Goal: Complete application form: Complete application form

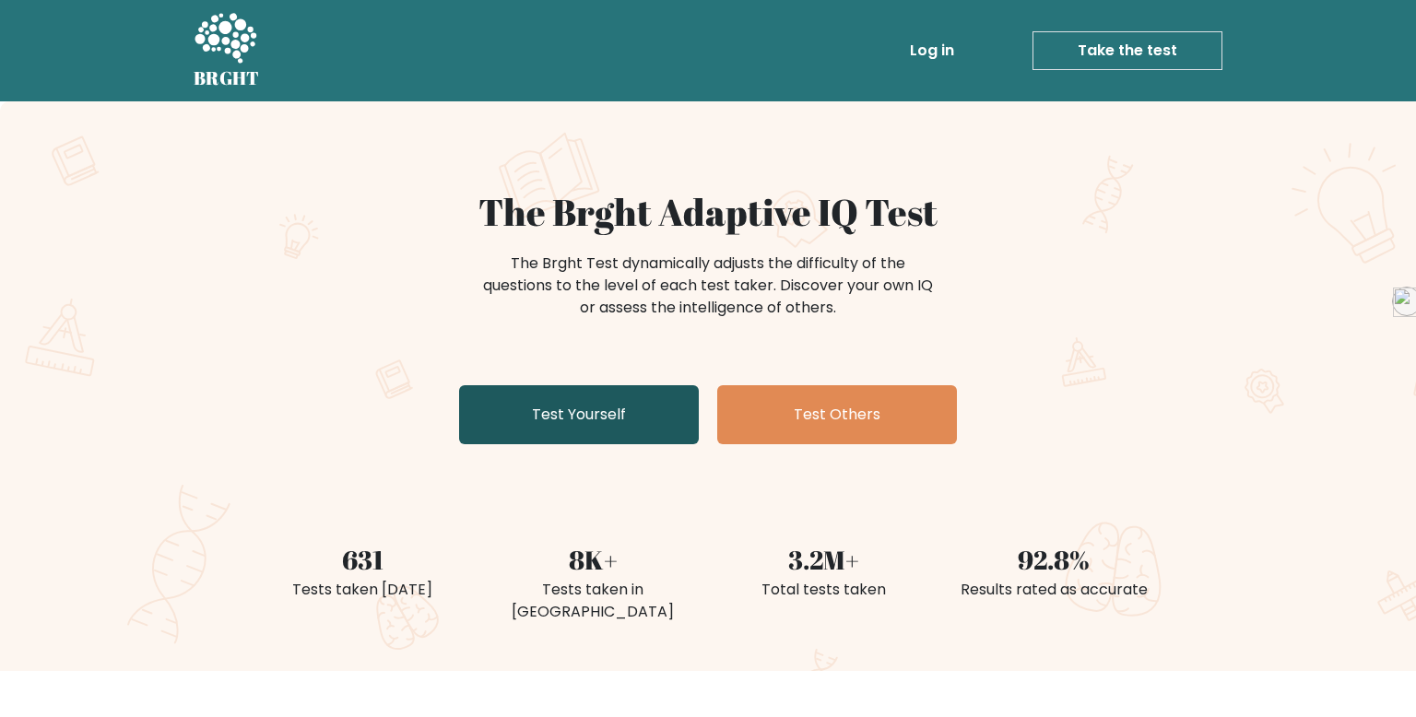
click at [624, 417] on link "Test Yourself" at bounding box center [579, 414] width 240 height 59
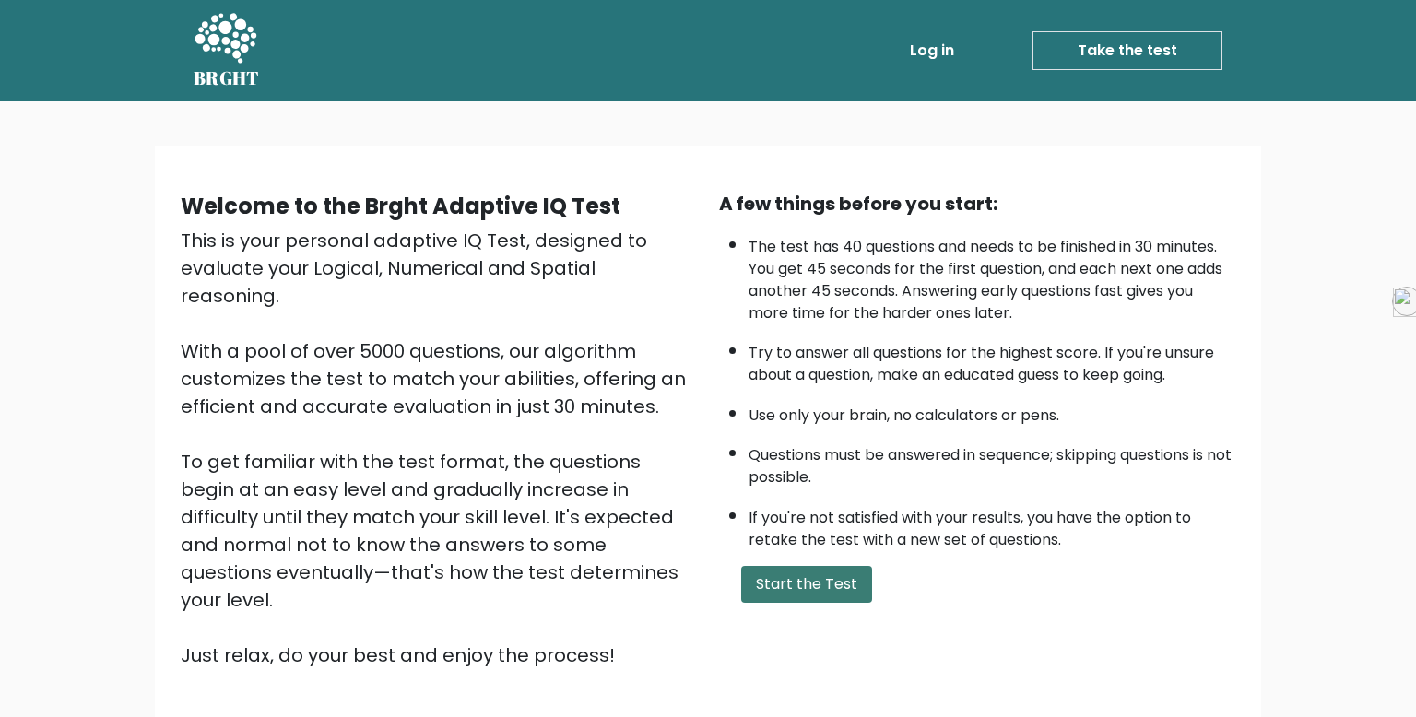
click at [844, 585] on button "Start the Test" at bounding box center [806, 584] width 131 height 37
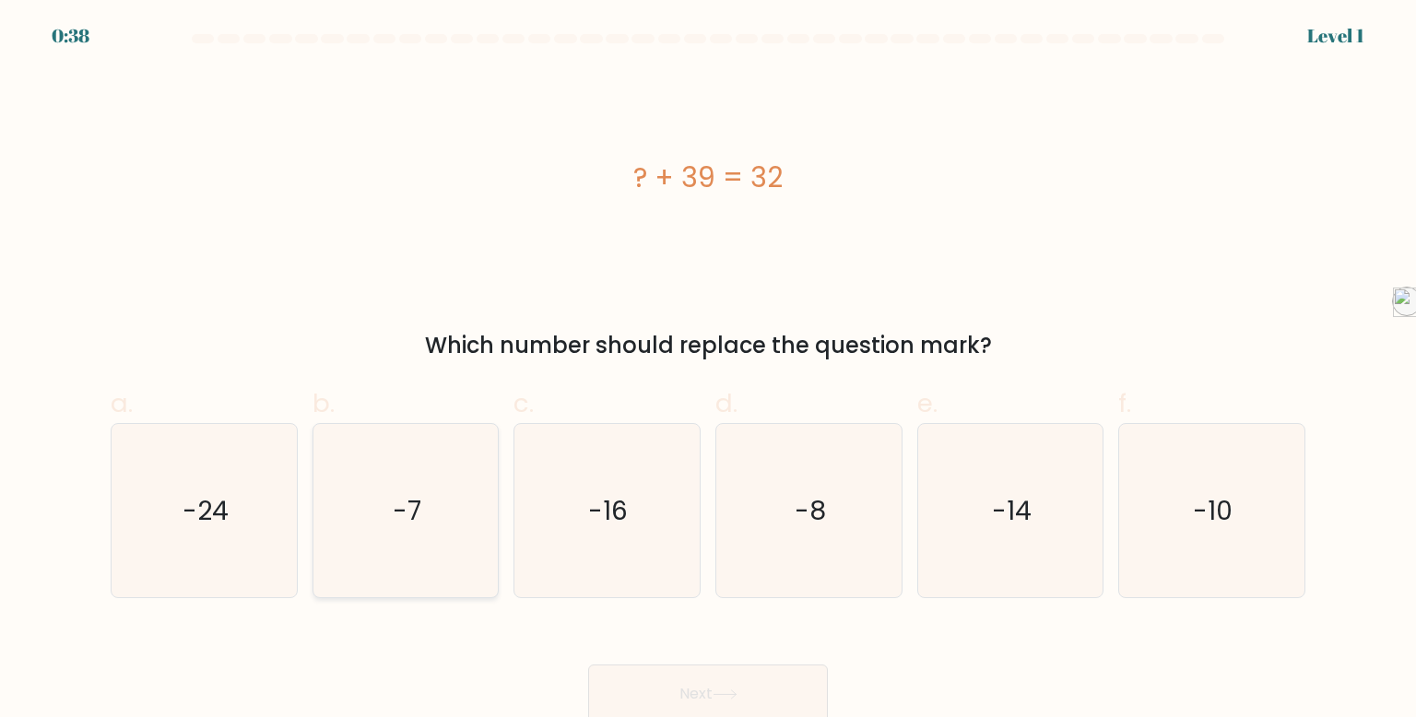
click at [424, 504] on icon "-7" at bounding box center [405, 510] width 173 height 173
click at [708, 371] on input "b. -7" at bounding box center [708, 365] width 1 height 12
radio input "true"
click at [747, 677] on button "Next" at bounding box center [708, 694] width 240 height 59
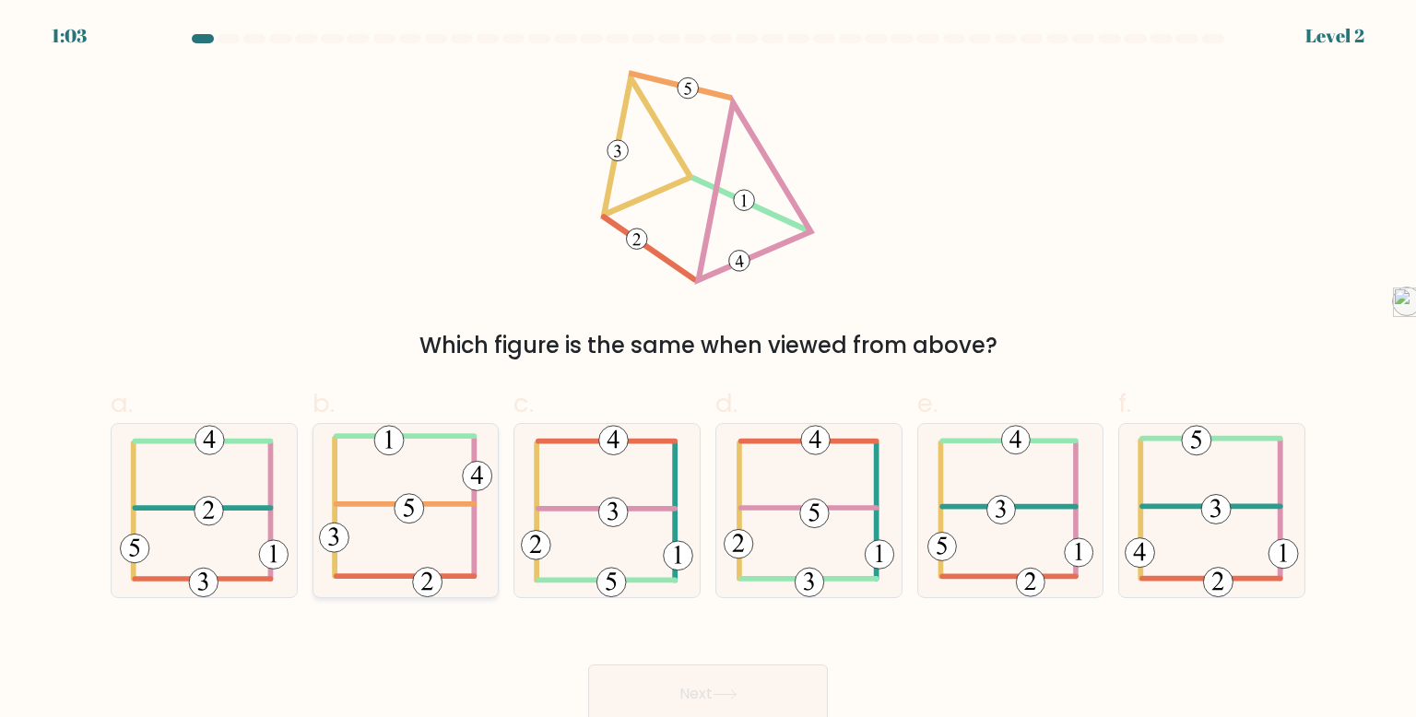
click at [422, 499] on icon at bounding box center [405, 510] width 173 height 173
click at [708, 371] on input "b." at bounding box center [708, 365] width 1 height 12
radio input "true"
click at [738, 679] on button "Next" at bounding box center [708, 694] width 240 height 59
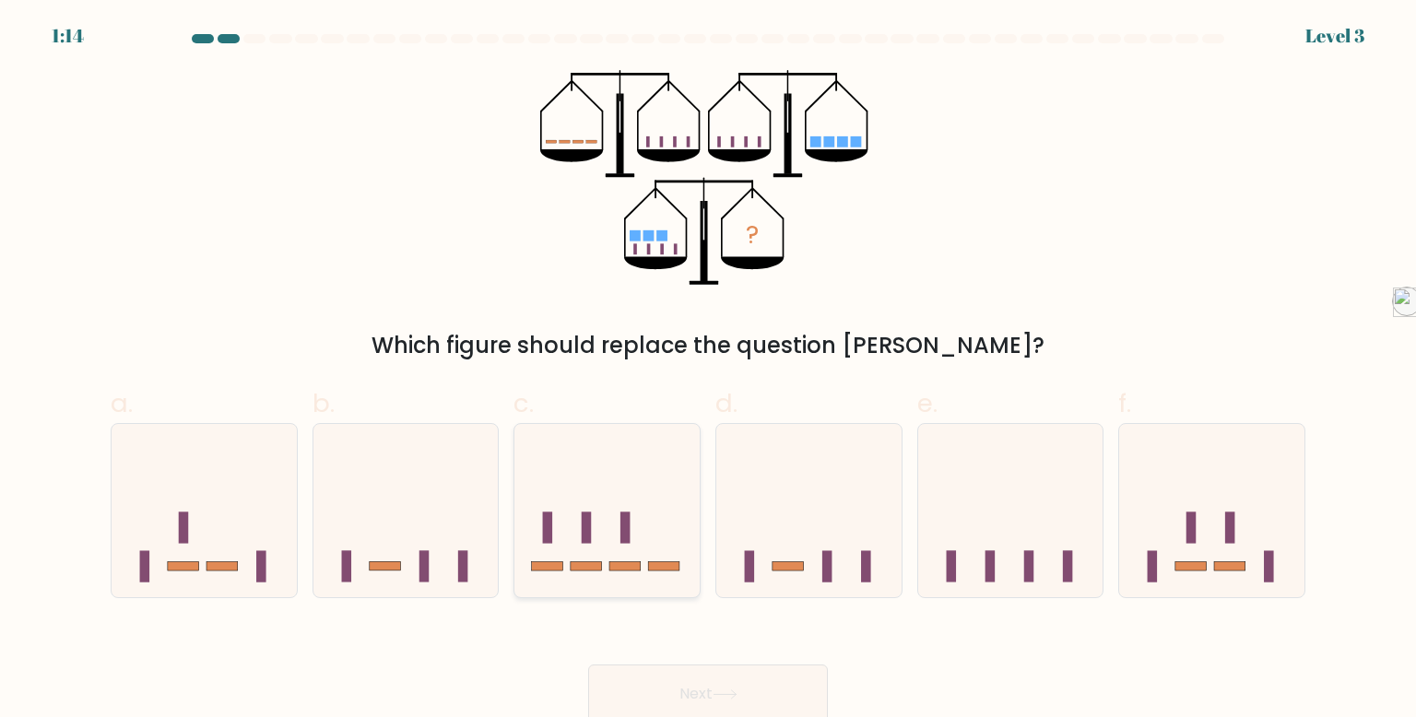
click at [614, 522] on icon at bounding box center [606, 510] width 185 height 153
click at [708, 371] on input "c." at bounding box center [708, 365] width 1 height 12
radio input "true"
click at [670, 683] on button "Next" at bounding box center [708, 694] width 240 height 59
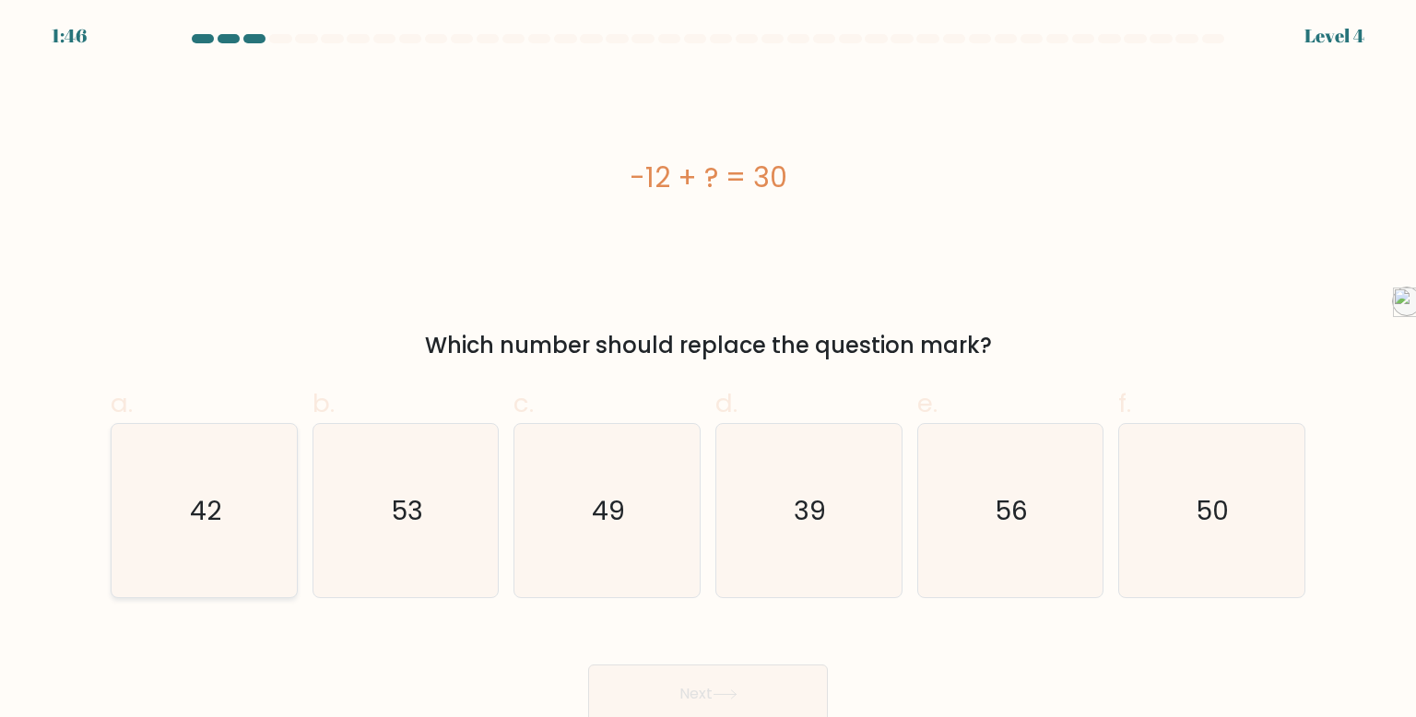
click at [259, 514] on icon "42" at bounding box center [203, 510] width 173 height 173
click at [708, 371] on input "a. 42" at bounding box center [708, 365] width 1 height 12
radio input "true"
click at [660, 655] on div "Next" at bounding box center [708, 671] width 1217 height 103
click at [661, 675] on button "Next" at bounding box center [708, 694] width 240 height 59
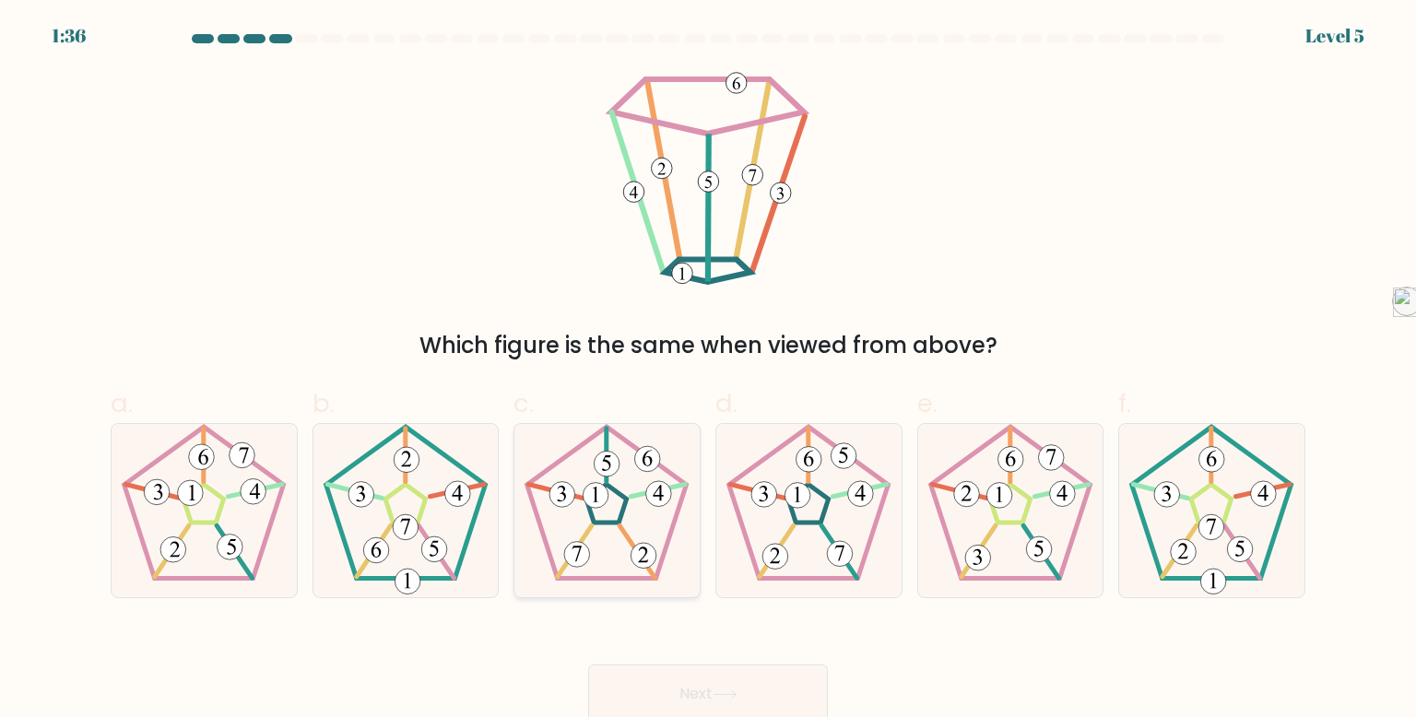
click at [620, 520] on 142 at bounding box center [607, 503] width 41 height 39
click at [708, 371] on input "c." at bounding box center [708, 365] width 1 height 12
radio input "true"
click at [653, 679] on button "Next" at bounding box center [708, 694] width 240 height 59
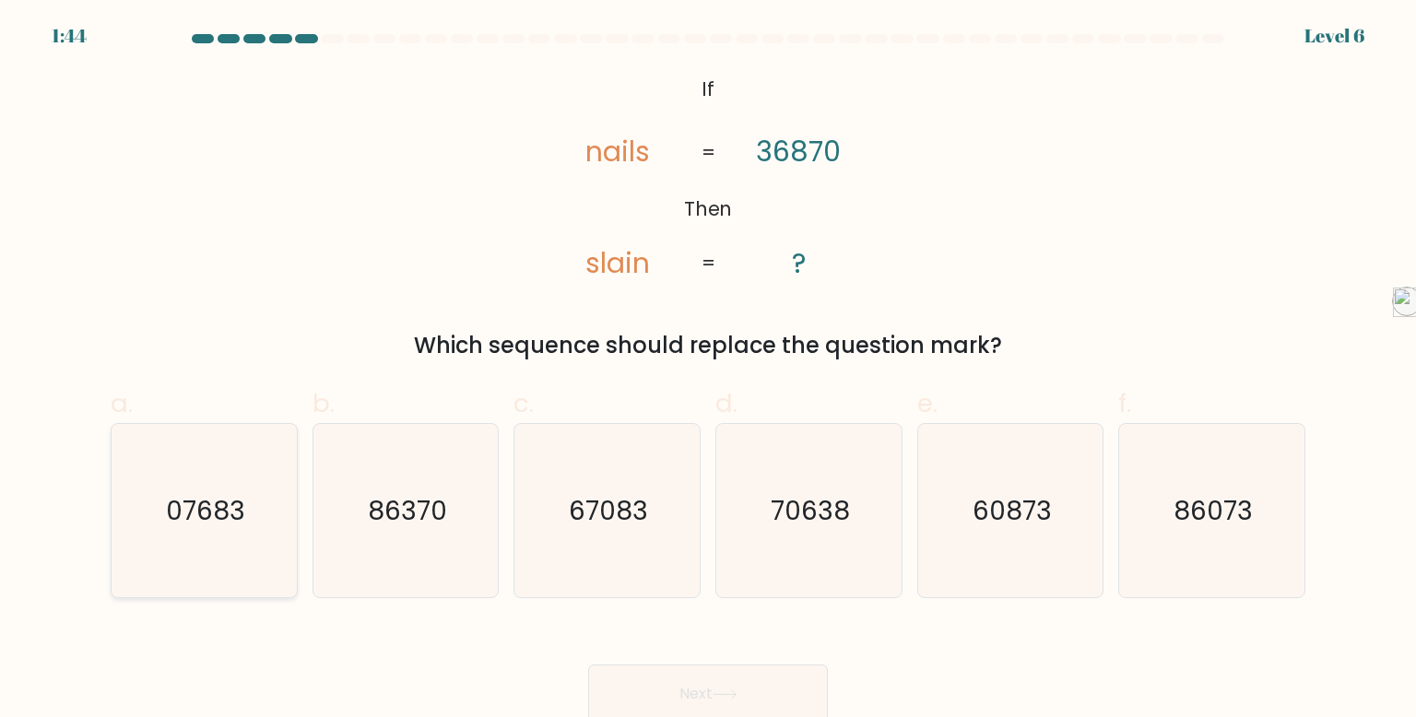
click at [243, 514] on text "07683" at bounding box center [205, 510] width 79 height 37
click at [708, 371] on input "a. 07683" at bounding box center [708, 365] width 1 height 12
radio input "true"
click at [792, 693] on button "Next" at bounding box center [708, 694] width 240 height 59
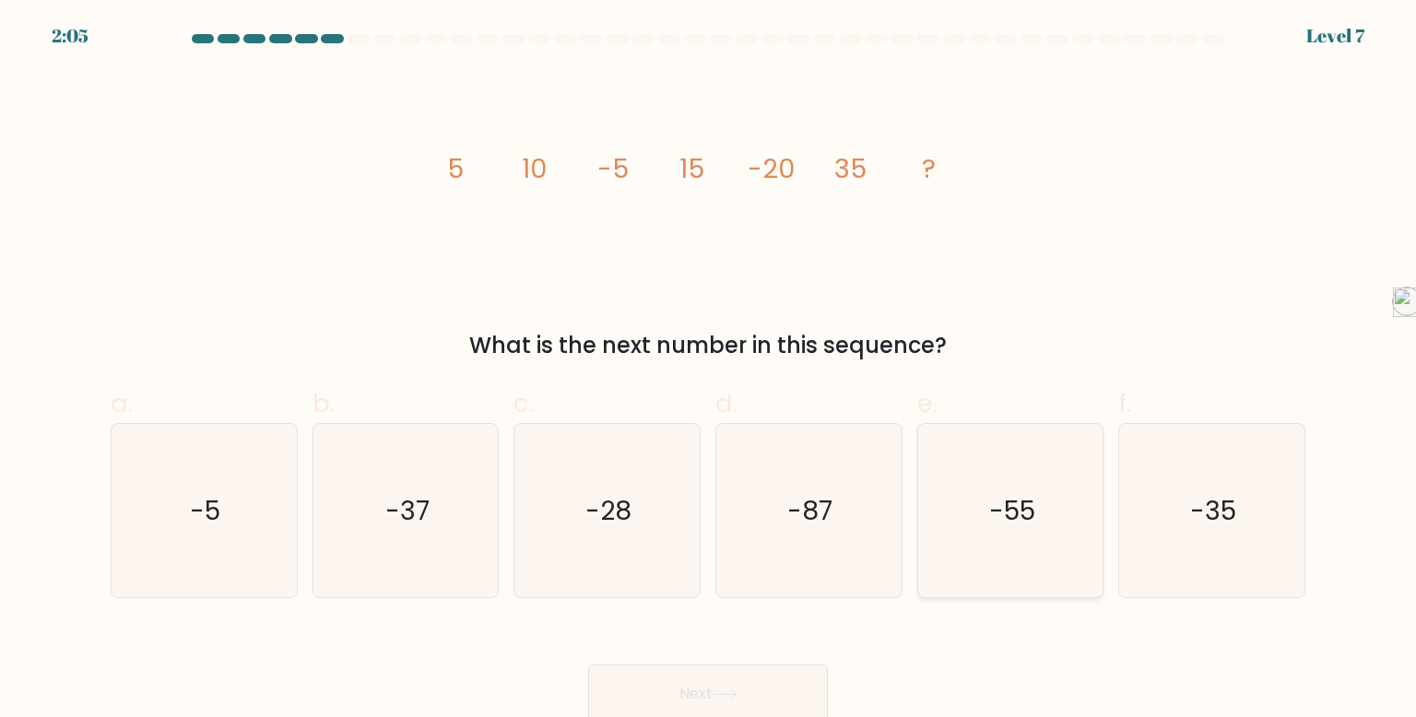
click at [1017, 491] on icon "-55" at bounding box center [1010, 510] width 173 height 173
click at [709, 371] on input "e. -55" at bounding box center [708, 365] width 1 height 12
radio input "true"
click at [724, 674] on button "Next" at bounding box center [708, 694] width 240 height 59
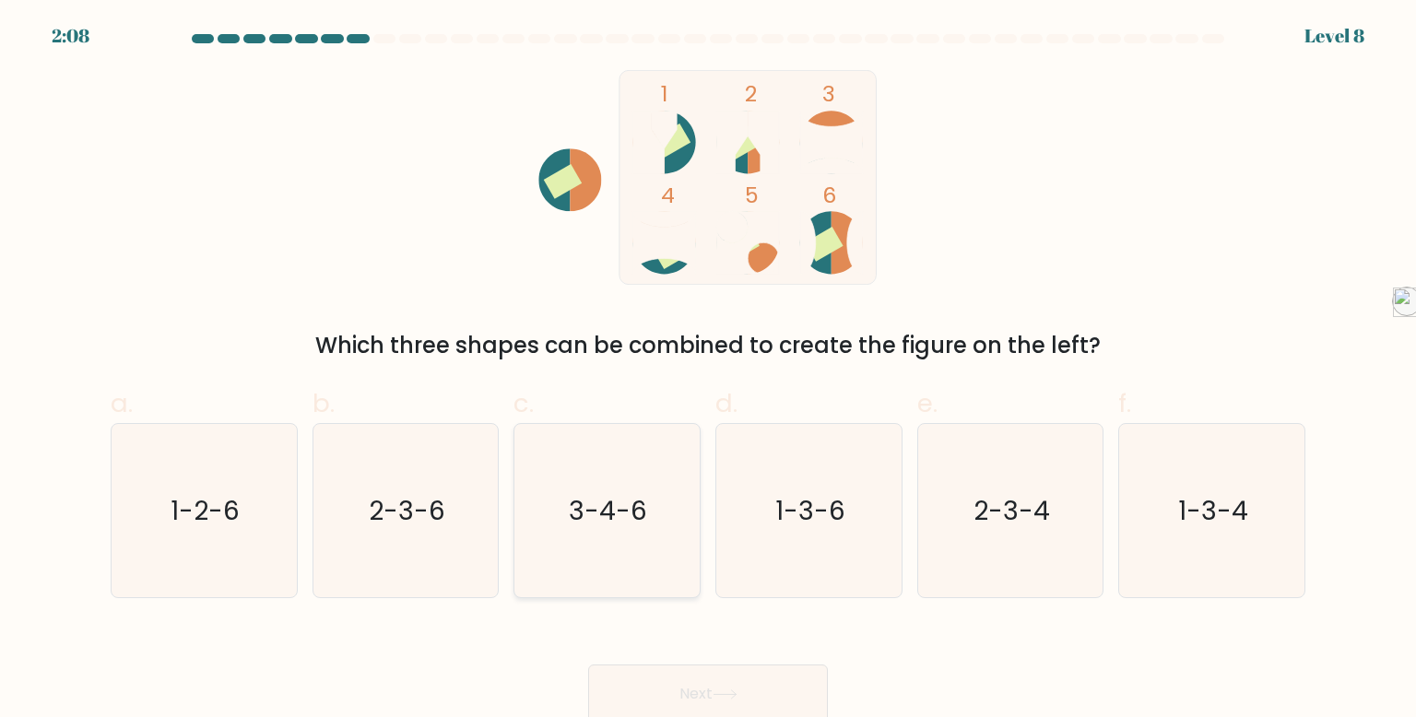
click at [643, 477] on icon "3-4-6" at bounding box center [606, 510] width 173 height 173
click at [708, 371] on input "c. 3-4-6" at bounding box center [708, 365] width 1 height 12
radio input "true"
click at [759, 671] on button "Next" at bounding box center [708, 694] width 240 height 59
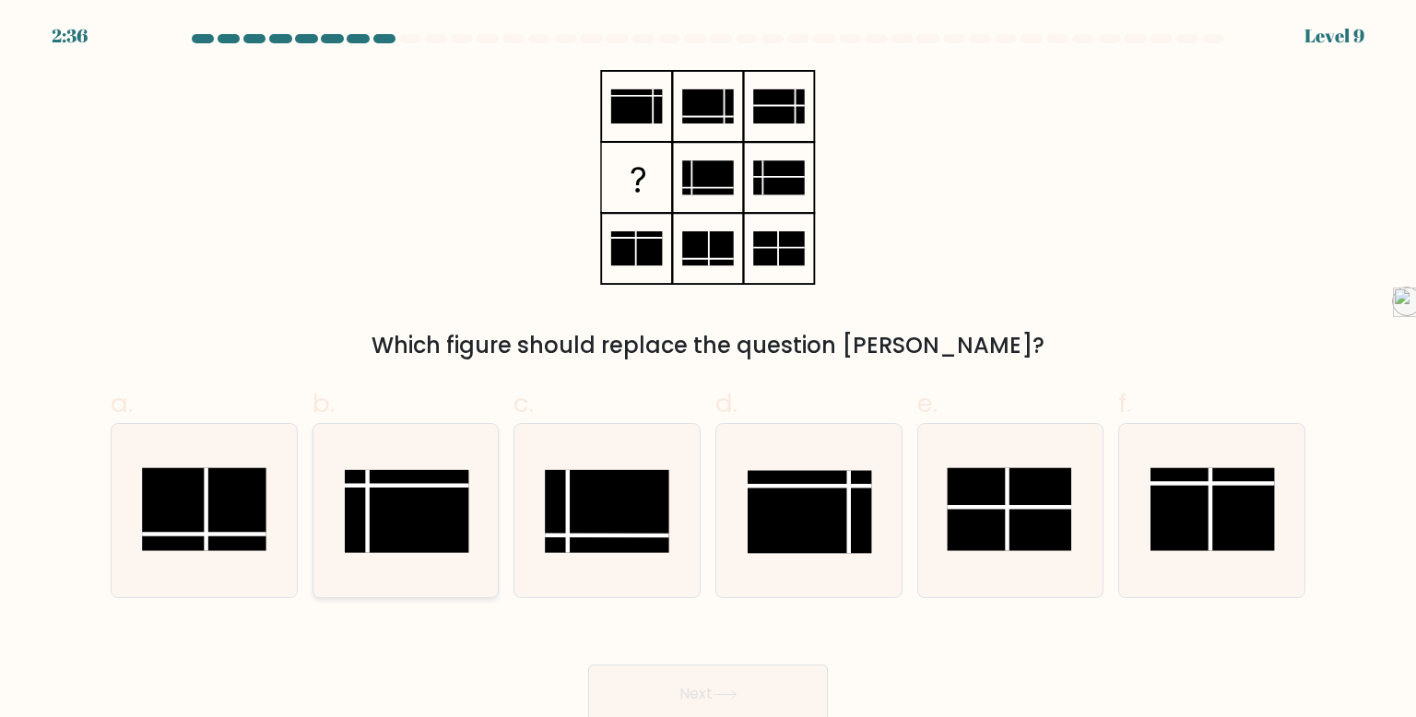
click at [367, 506] on line at bounding box center [367, 511] width 0 height 83
click at [708, 371] on input "b." at bounding box center [708, 365] width 1 height 12
radio input "true"
click at [804, 694] on button "Next" at bounding box center [708, 694] width 240 height 59
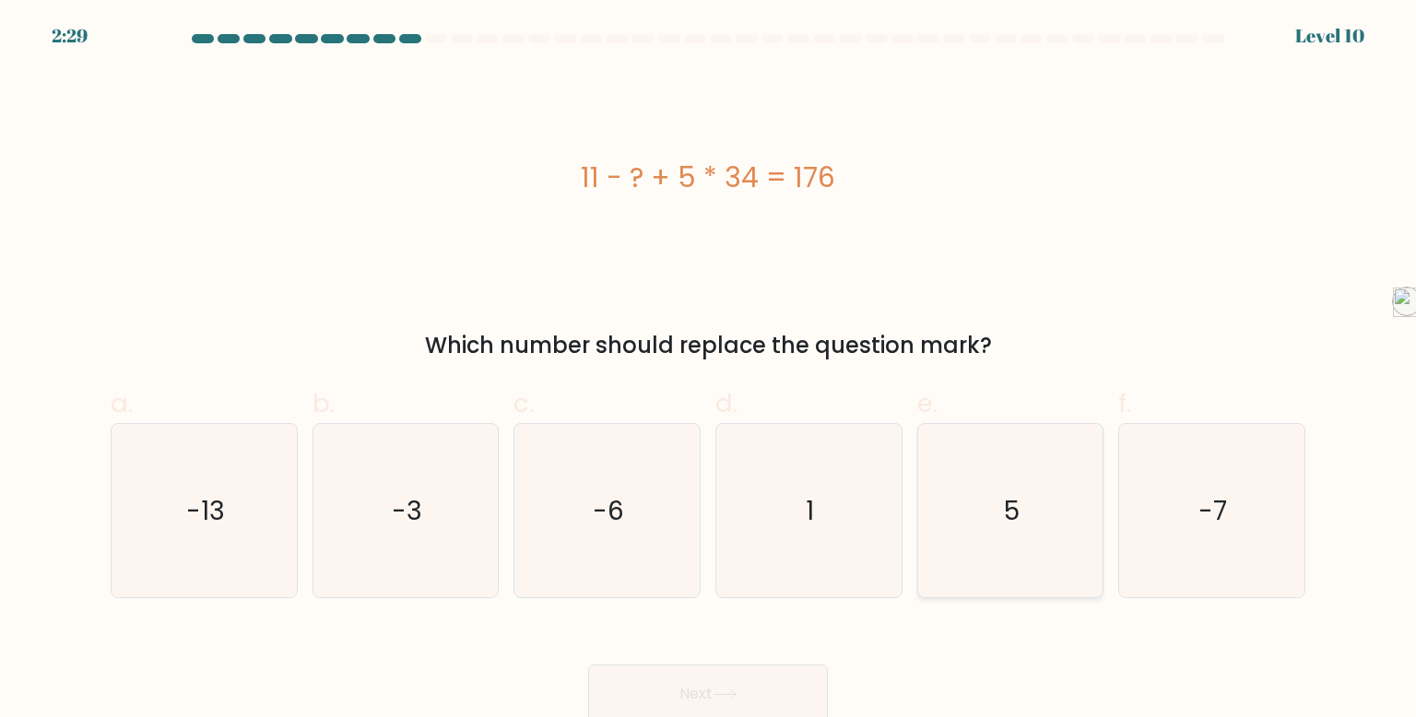
click at [997, 482] on icon "5" at bounding box center [1010, 510] width 173 height 173
click at [709, 371] on input "e. 5" at bounding box center [708, 365] width 1 height 12
radio input "true"
click at [681, 679] on button "Next" at bounding box center [708, 694] width 240 height 59
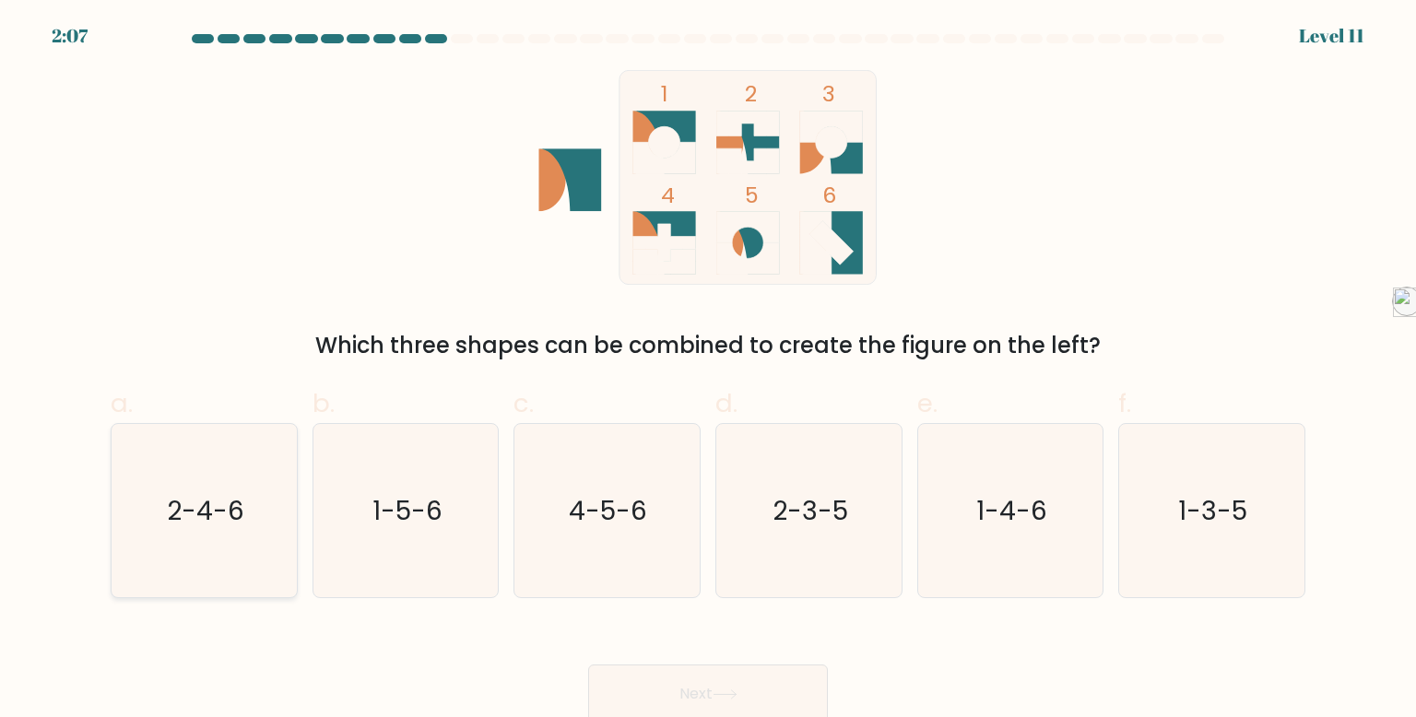
click at [183, 502] on text "2-4-6" at bounding box center [205, 510] width 77 height 37
click at [708, 371] on input "a. 2-4-6" at bounding box center [708, 365] width 1 height 12
radio input "true"
click at [1153, 502] on icon "1-3-5" at bounding box center [1211, 510] width 173 height 173
click at [709, 371] on input "f. 1-3-5" at bounding box center [708, 365] width 1 height 12
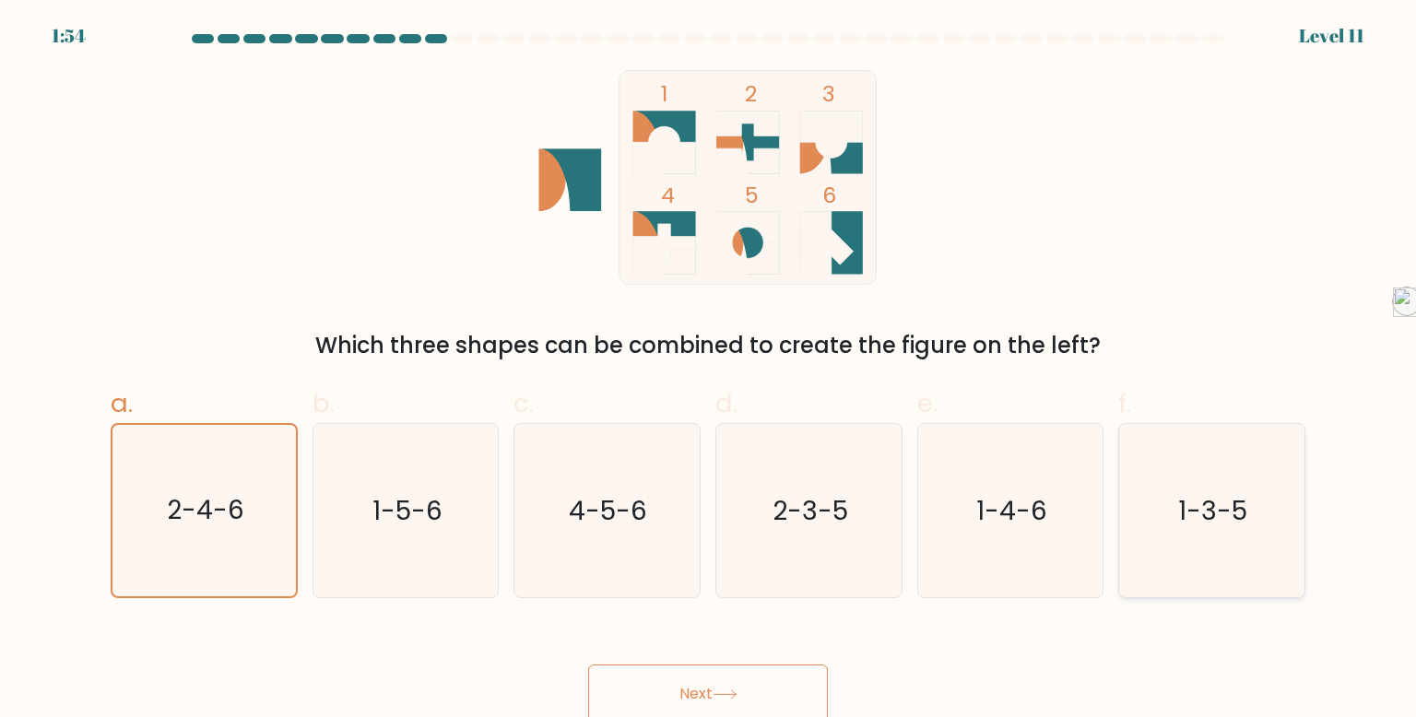
radio input "true"
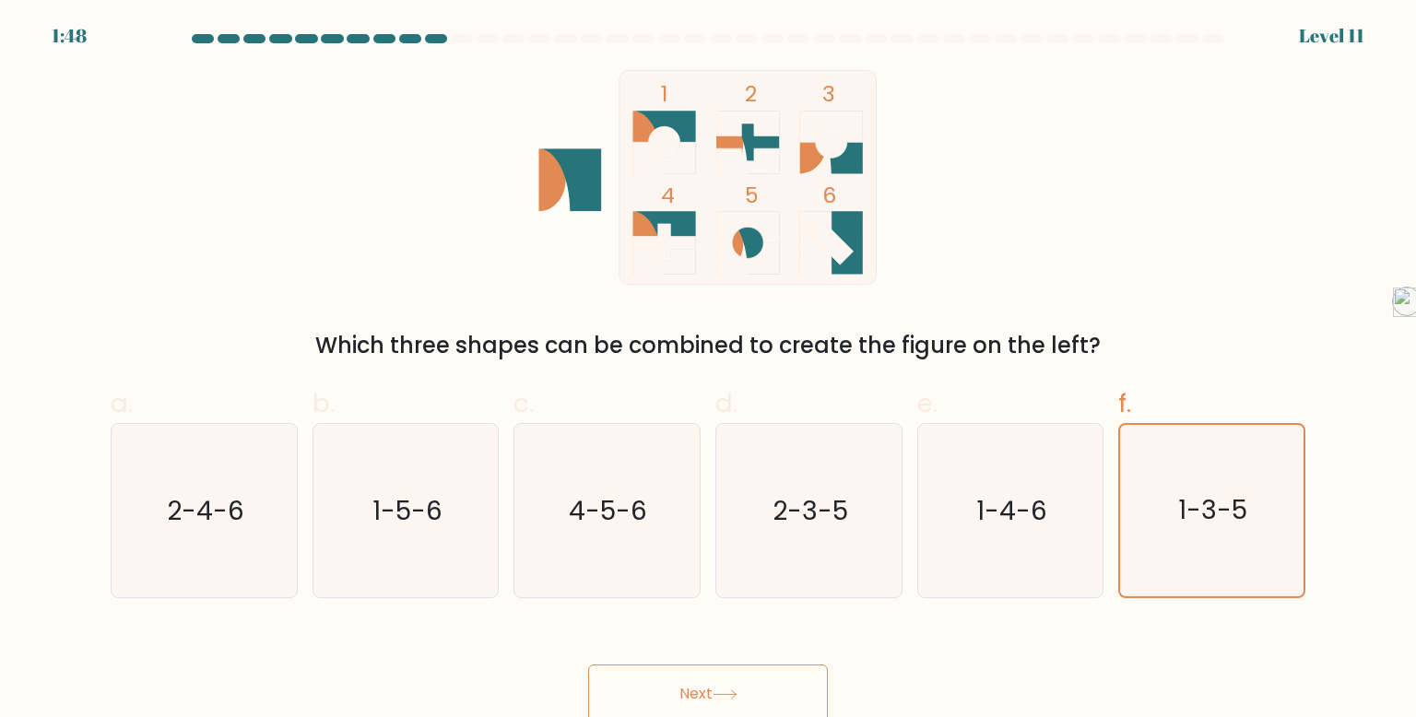
click at [736, 679] on button "Next" at bounding box center [708, 694] width 240 height 59
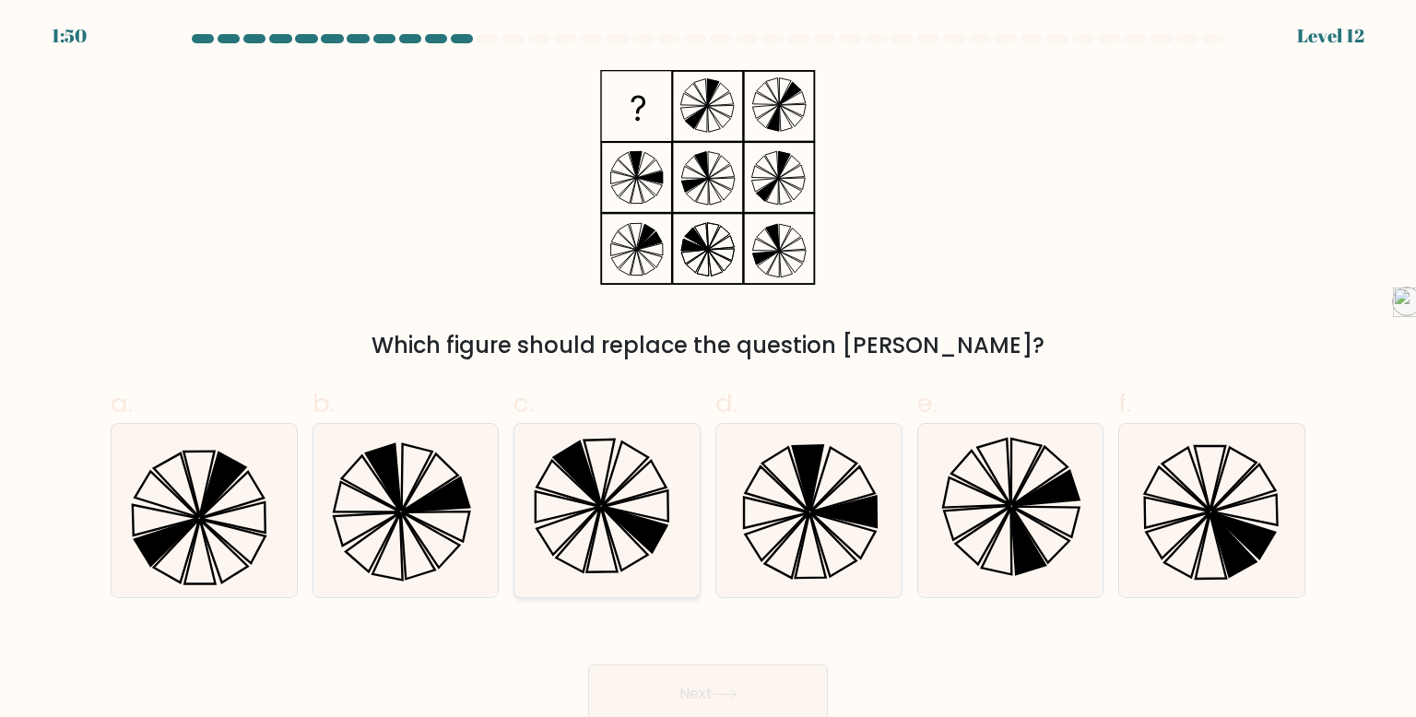
click at [612, 498] on icon at bounding box center [606, 510] width 173 height 173
click at [708, 371] on input "c." at bounding box center [708, 365] width 1 height 12
radio input "true"
click at [698, 682] on button "Next" at bounding box center [708, 694] width 240 height 59
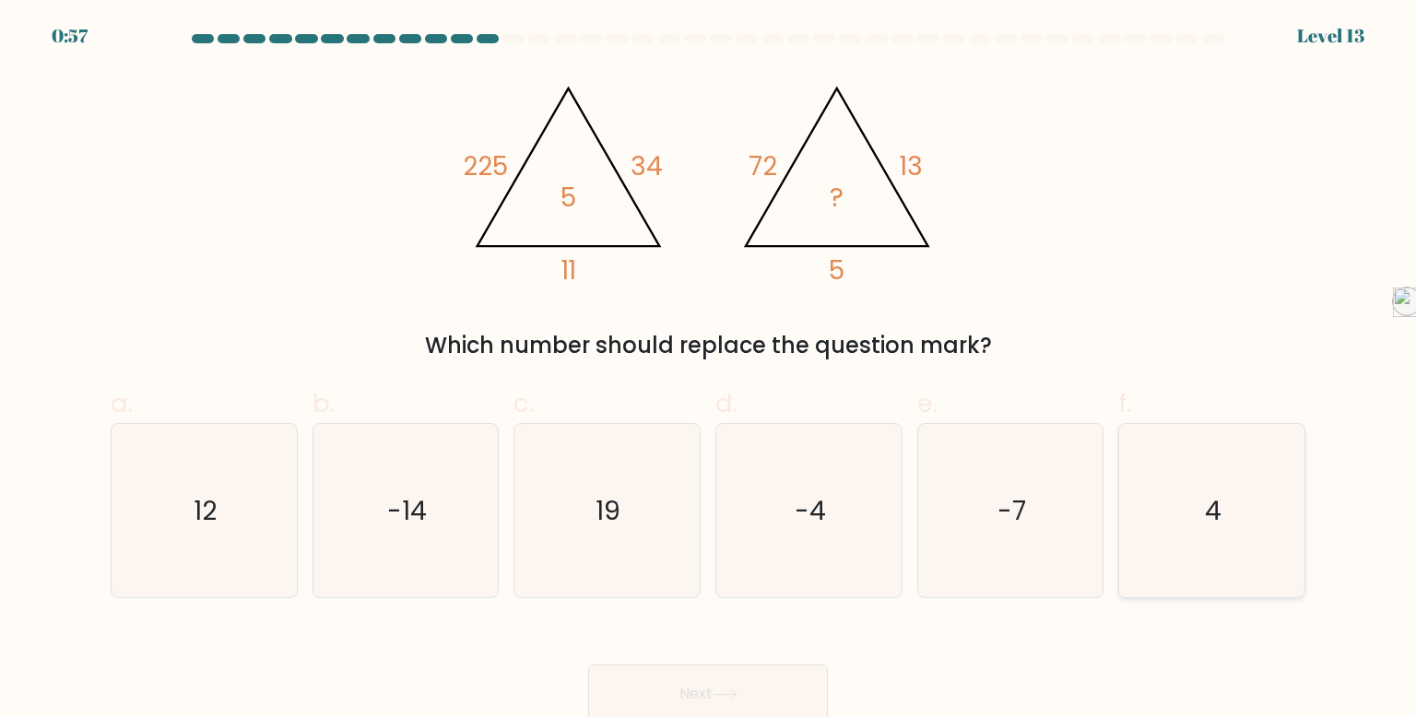
click at [1166, 513] on icon "4" at bounding box center [1211, 510] width 173 height 173
click at [709, 371] on input "f. 4" at bounding box center [708, 365] width 1 height 12
radio input "true"
click at [743, 667] on button "Next" at bounding box center [708, 694] width 240 height 59
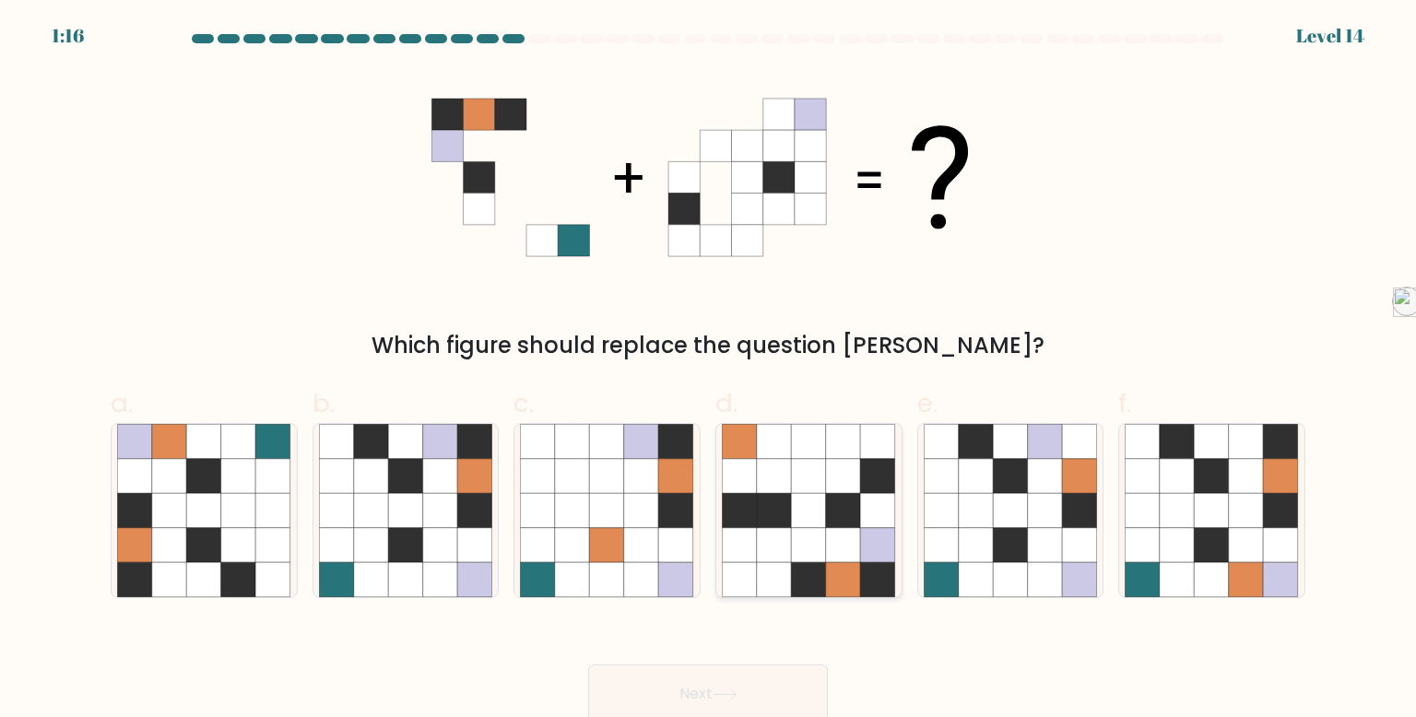
click at [855, 548] on icon at bounding box center [843, 545] width 35 height 35
click at [709, 371] on input "d." at bounding box center [708, 365] width 1 height 12
radio input "true"
click at [394, 519] on icon at bounding box center [405, 510] width 35 height 35
click at [708, 371] on input "b." at bounding box center [708, 365] width 1 height 12
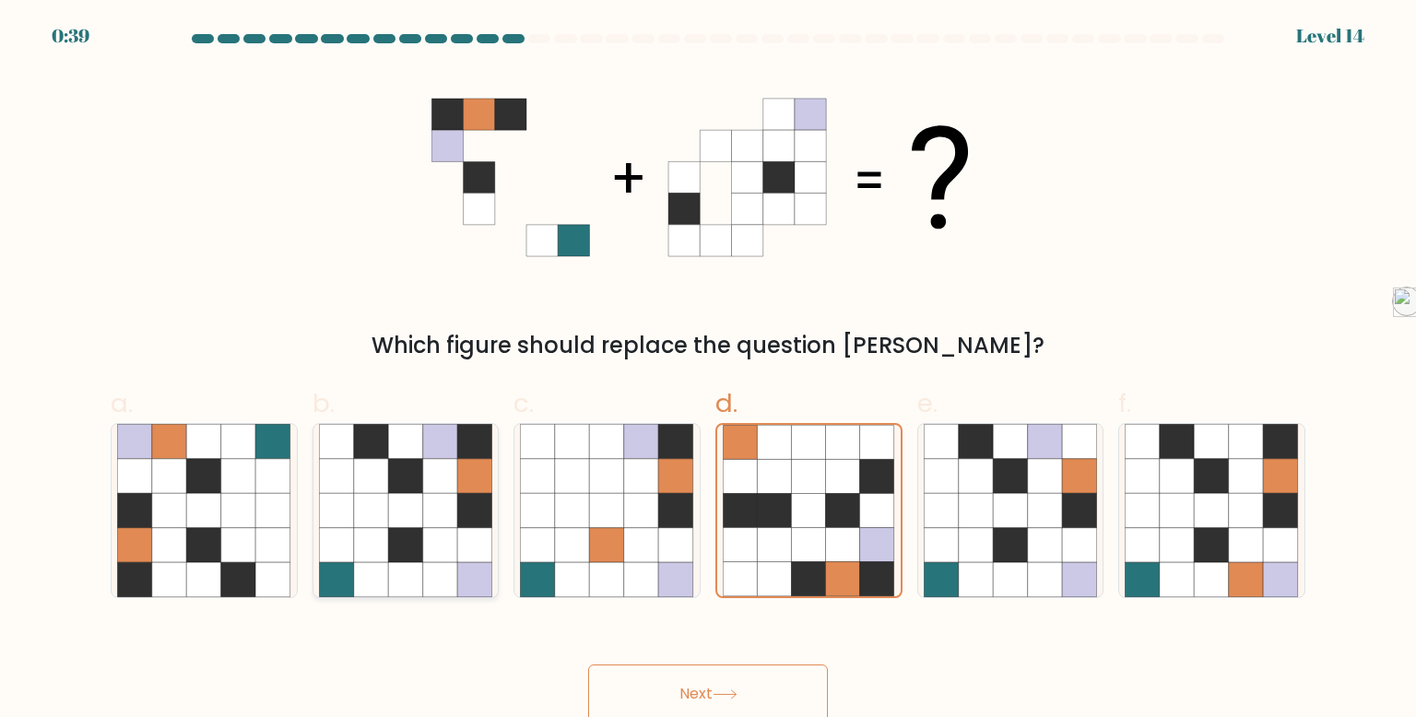
radio input "true"
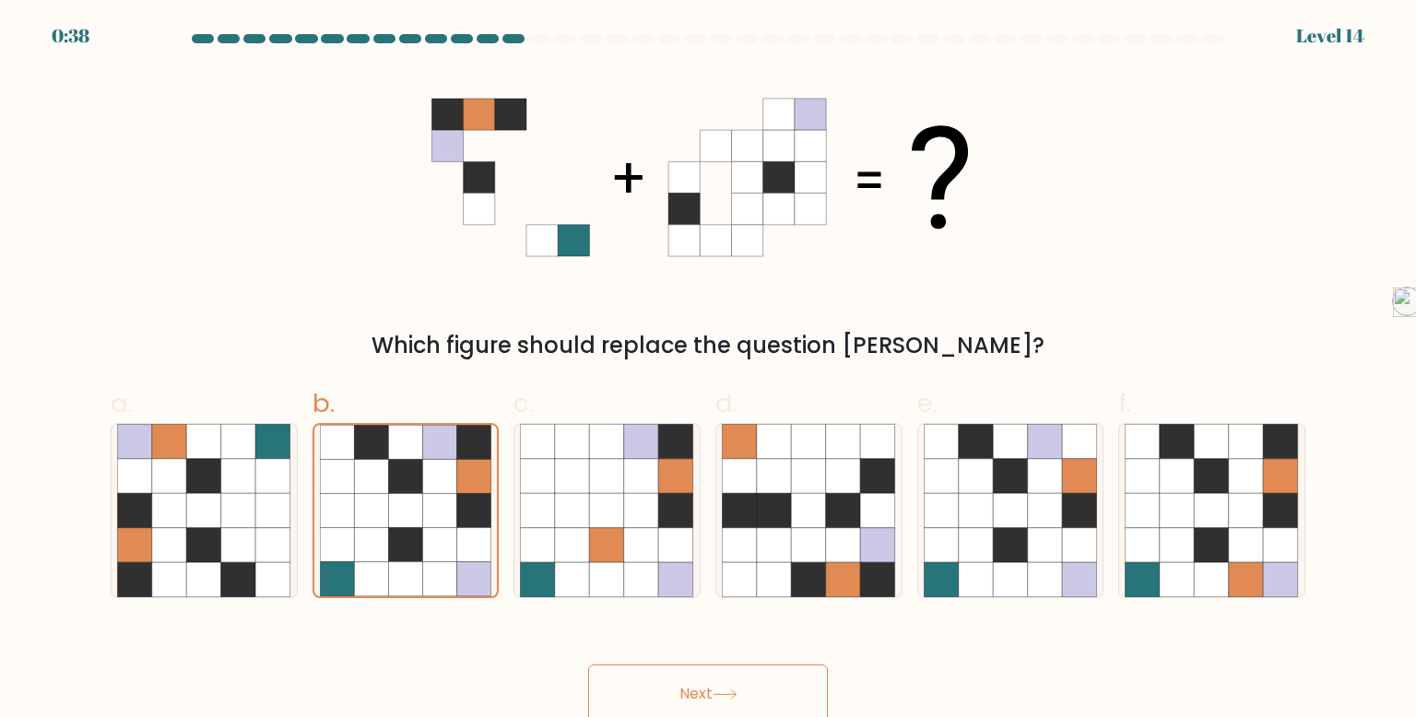
click at [813, 689] on button "Next" at bounding box center [708, 694] width 240 height 59
